Goal: Task Accomplishment & Management: Use online tool/utility

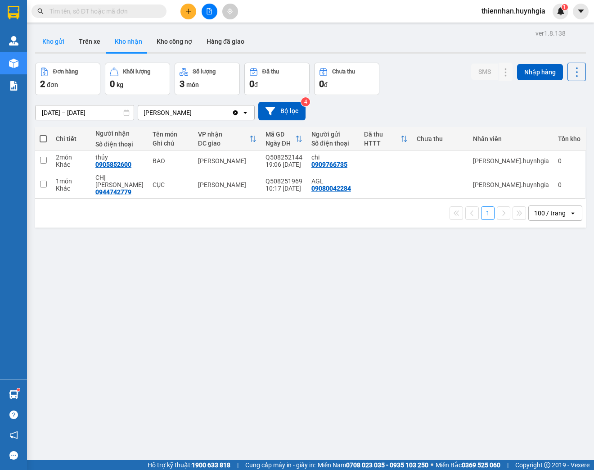
click at [59, 42] on button "Kho gửi" at bounding box center [53, 42] width 36 height 22
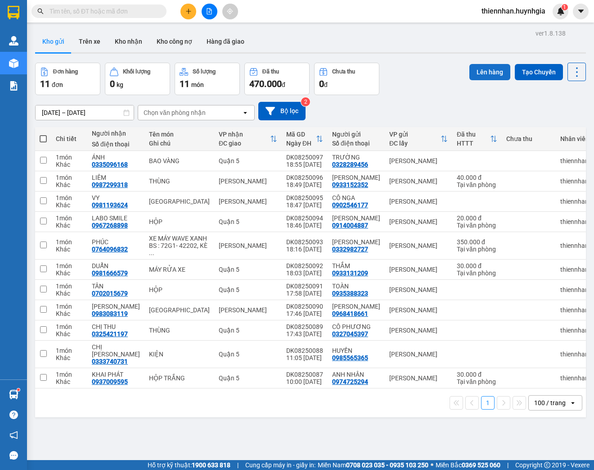
click at [501, 72] on button "Lên hàng" at bounding box center [490, 72] width 41 height 16
click at [43, 138] on span at bounding box center [43, 138] width 7 height 7
click at [43, 134] on input "checkbox" at bounding box center [43, 134] width 0 height 0
checkbox input "true"
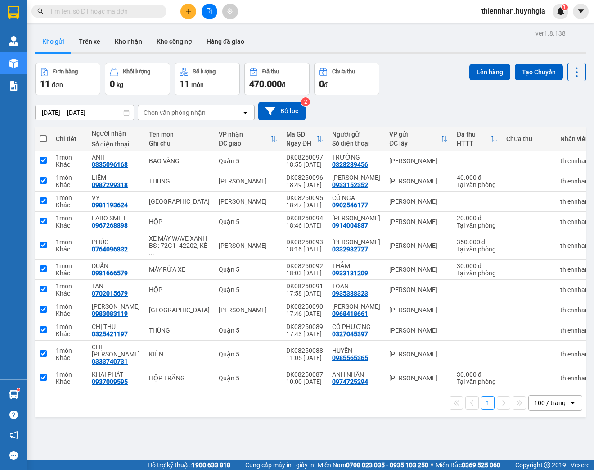
checkbox input "true"
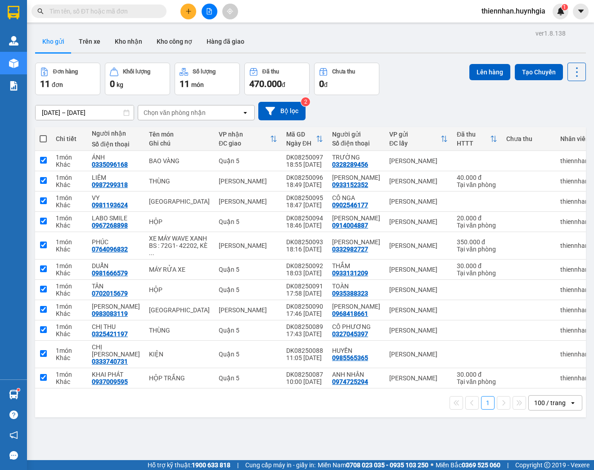
checkbox input "true"
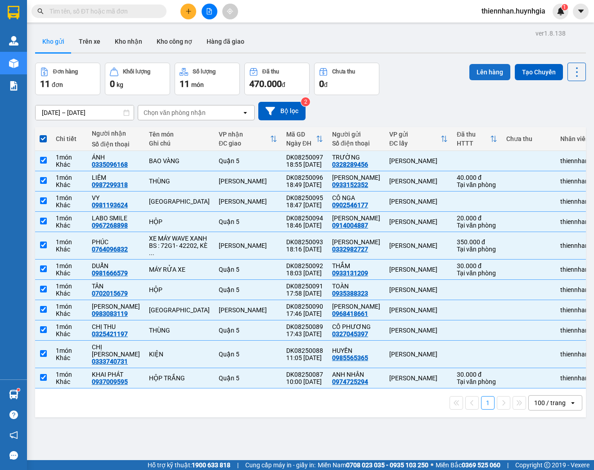
click at [497, 74] on button "Lên hàng" at bounding box center [490, 72] width 41 height 16
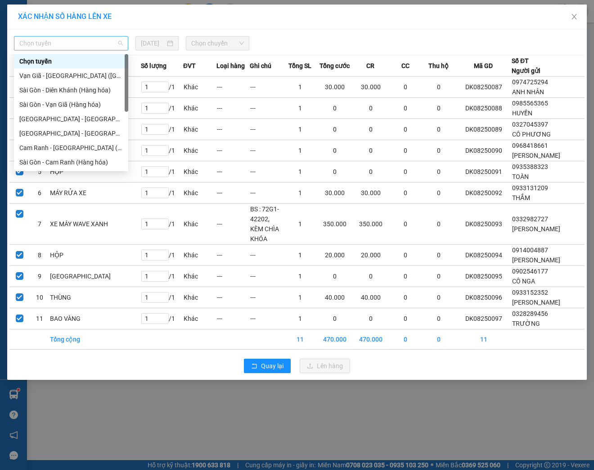
click at [120, 40] on span "Chọn tuyến" at bounding box center [71, 43] width 104 height 14
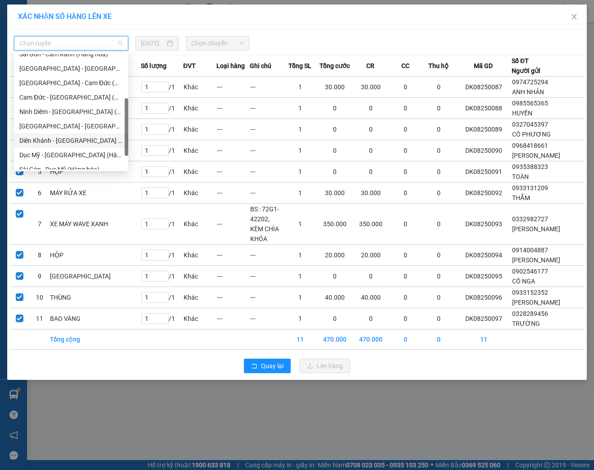
click at [79, 140] on div "Diên Khánh - [GEOGRAPHIC_DATA] (Hàng hóa)" at bounding box center [71, 141] width 104 height 10
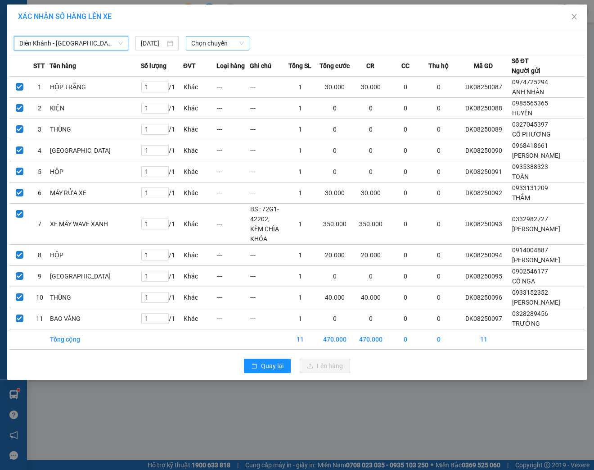
click at [221, 43] on span "Chọn chuyến" at bounding box center [217, 43] width 53 height 14
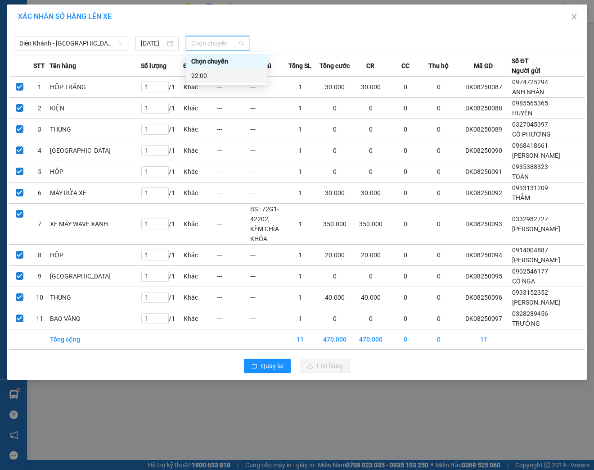
click at [210, 75] on div "22:00" at bounding box center [226, 76] width 70 height 10
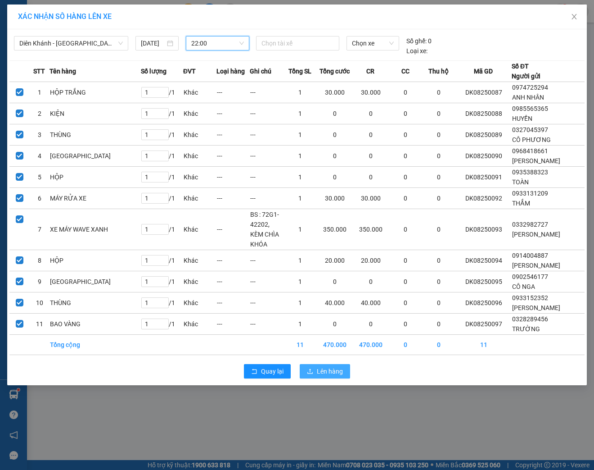
click at [337, 366] on span "Lên hàng" at bounding box center [330, 371] width 26 height 10
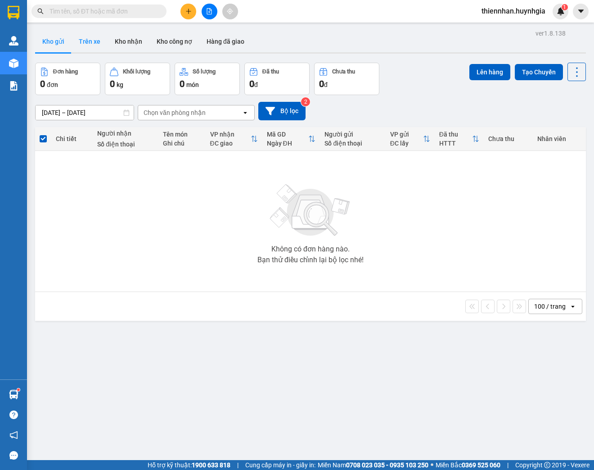
click at [92, 43] on button "Trên xe" at bounding box center [90, 42] width 36 height 22
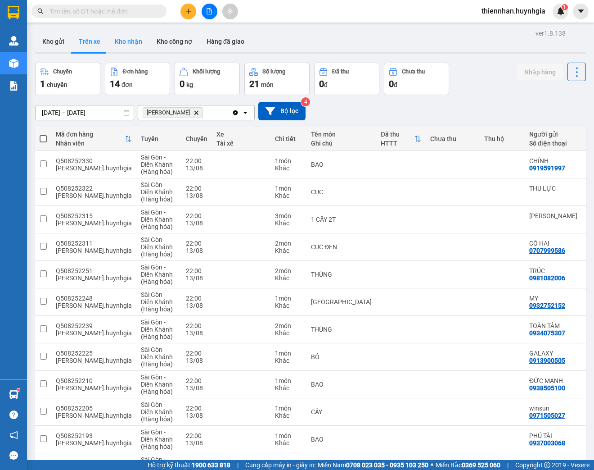
drag, startPoint x: 133, startPoint y: 42, endPoint x: 139, endPoint y: 43, distance: 5.9
click at [133, 43] on button "Kho nhận" at bounding box center [129, 42] width 42 height 22
type input "[DATE] – [DATE]"
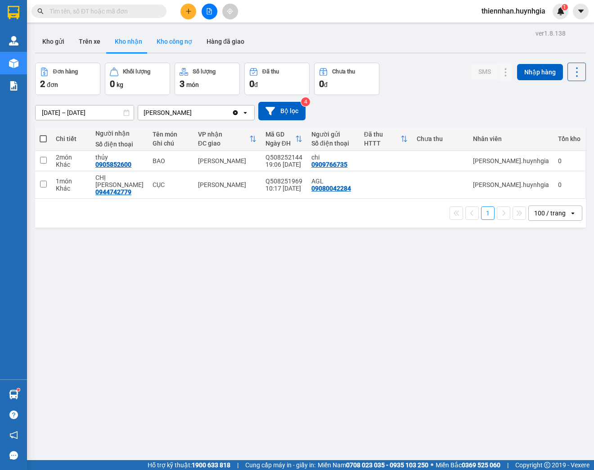
click at [181, 45] on button "Kho công nợ" at bounding box center [174, 42] width 50 height 22
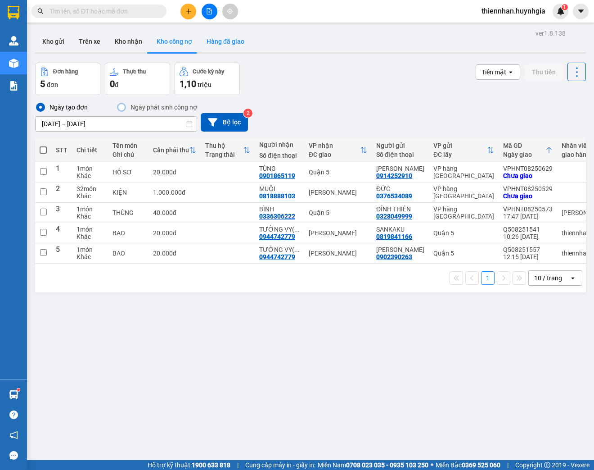
click at [223, 42] on button "Hàng đã giao" at bounding box center [225, 42] width 52 height 22
